Goal: Information Seeking & Learning: Learn about a topic

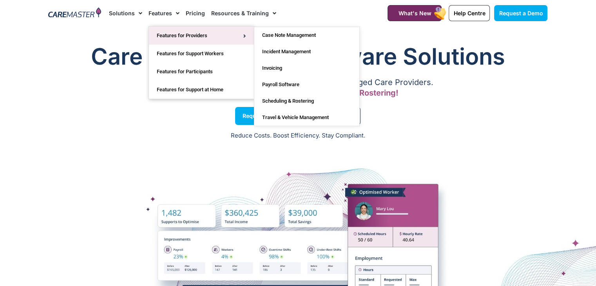
click at [174, 31] on link "Features for Providers" at bounding box center [201, 36] width 105 height 18
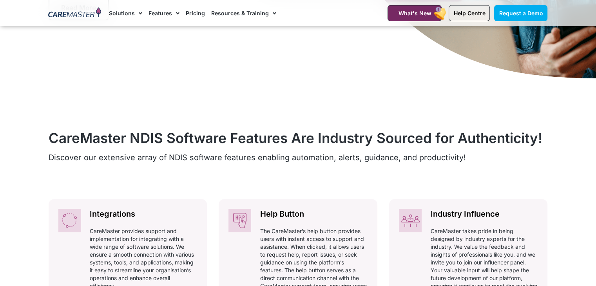
scroll to position [303, 0]
